Goal: Task Accomplishment & Management: Use online tool/utility

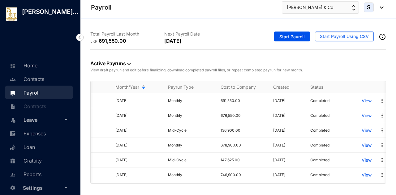
scroll to position [0, 42]
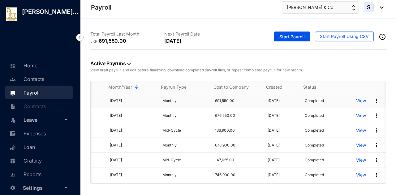
click at [356, 102] on p "View" at bounding box center [361, 101] width 10 height 6
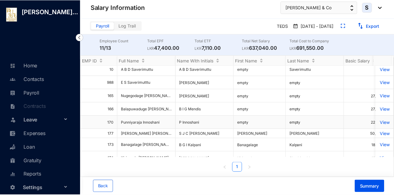
scroll to position [31, 0]
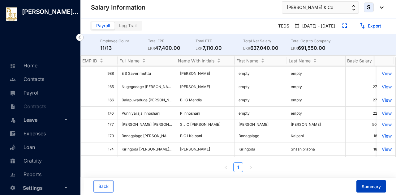
click at [365, 187] on span "Summary" at bounding box center [371, 187] width 19 height 6
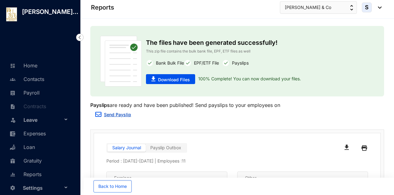
click at [106, 117] on link "Send Payslip" at bounding box center [117, 114] width 27 height 5
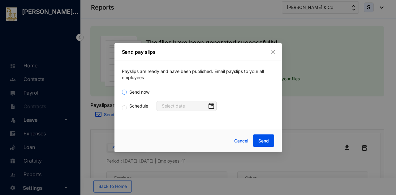
click at [127, 93] on span "Send now" at bounding box center [139, 92] width 25 height 7
click at [127, 93] on input "Send now" at bounding box center [124, 92] width 5 height 5
radio input "true"
click at [270, 144] on button "Send" at bounding box center [263, 141] width 21 height 12
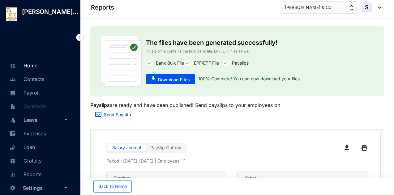
click at [33, 63] on link "Home" at bounding box center [22, 66] width 29 height 6
